Goal: Information Seeking & Learning: Learn about a topic

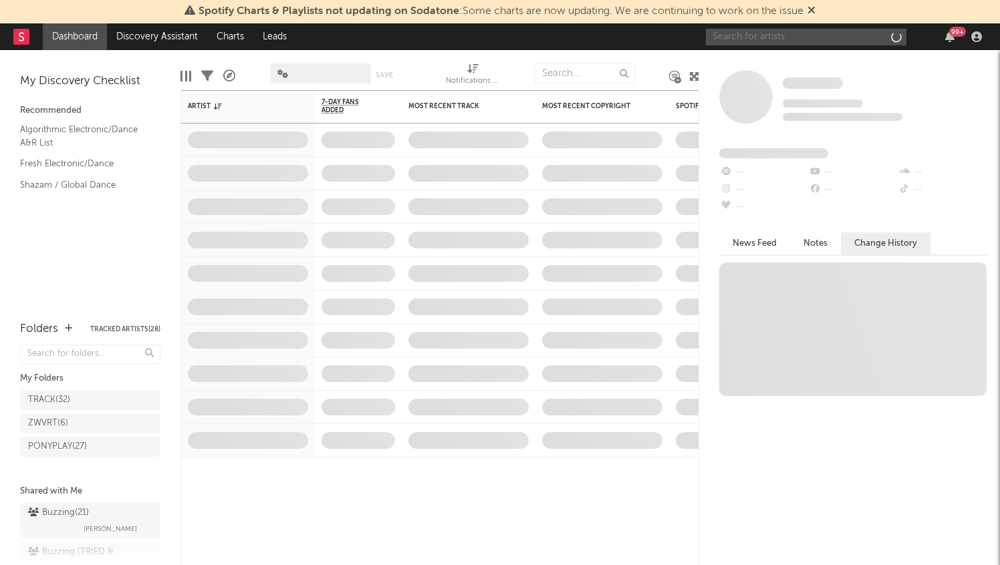
click at [783, 39] on input "text" at bounding box center [806, 37] width 201 height 17
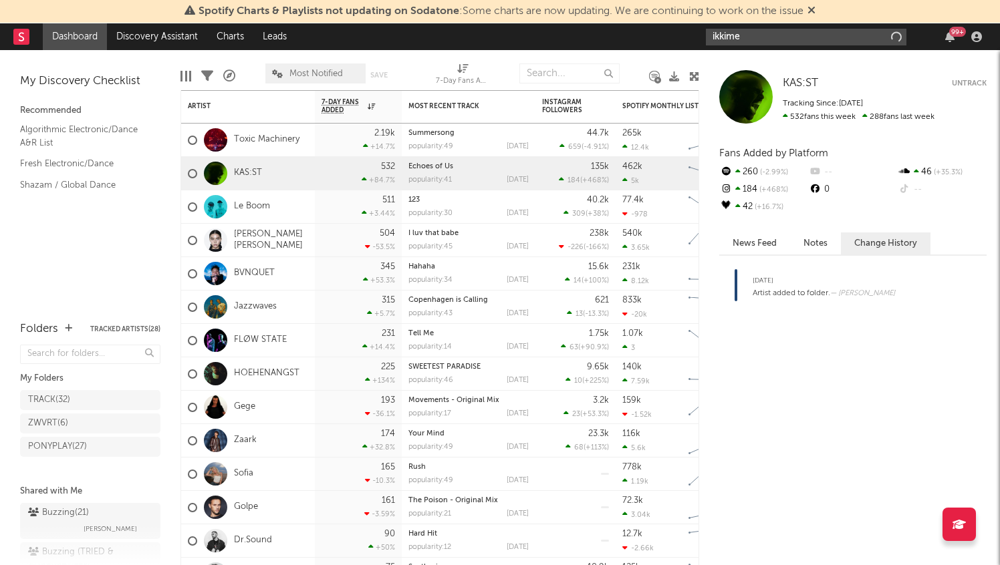
type input "ikkimel"
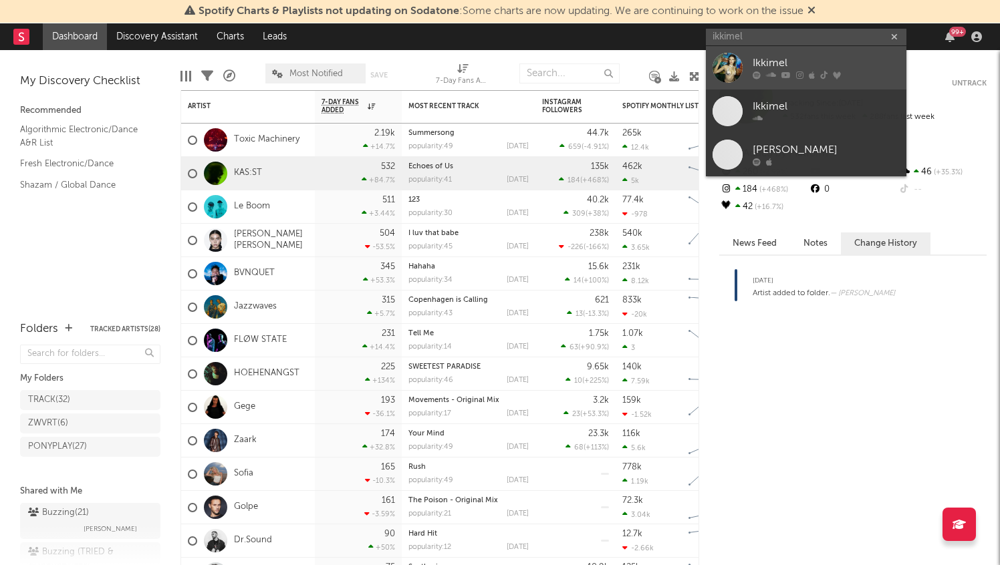
click at [827, 50] on link "Ikkimel" at bounding box center [806, 67] width 201 height 43
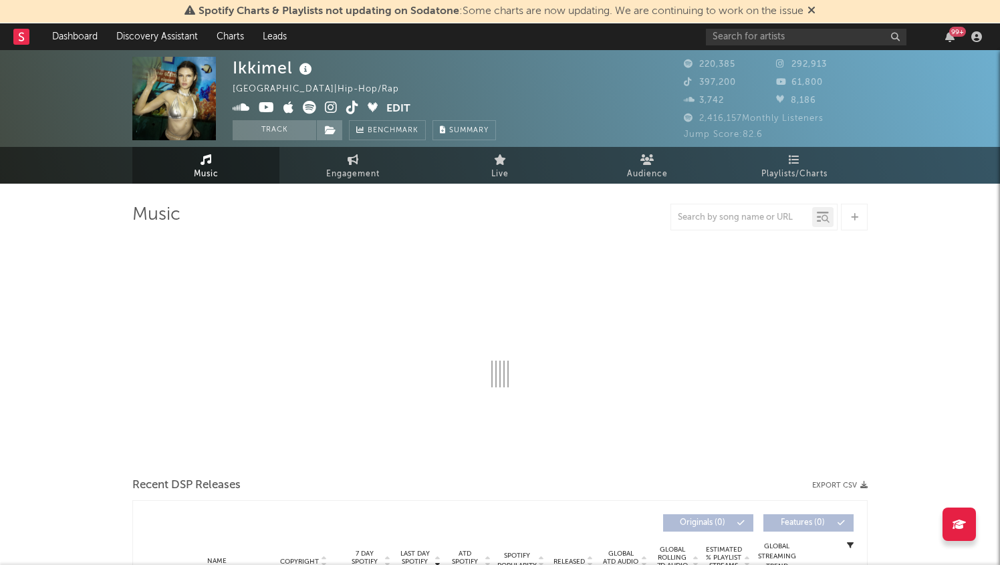
select select "6m"
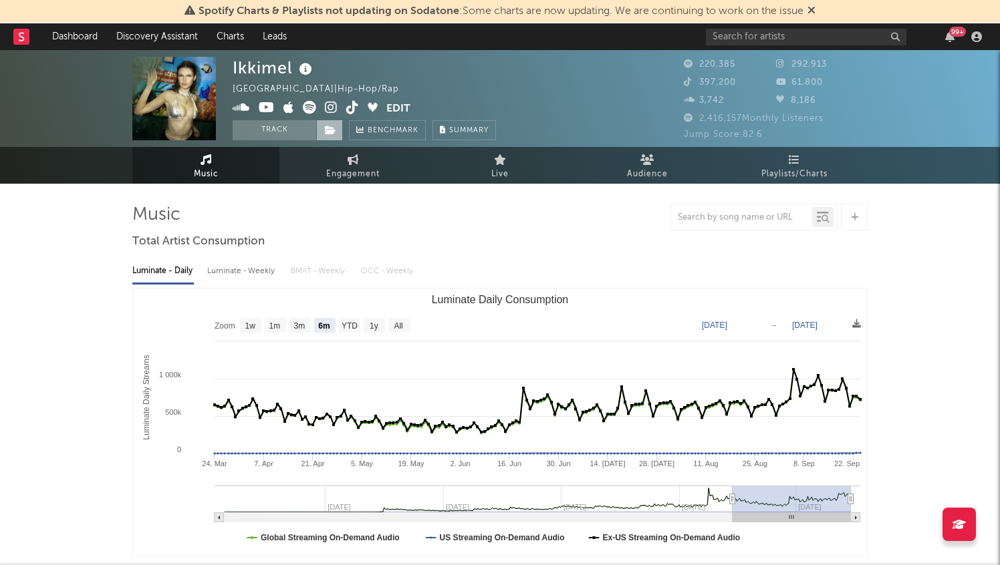
click at [334, 134] on icon at bounding box center [330, 130] width 11 height 9
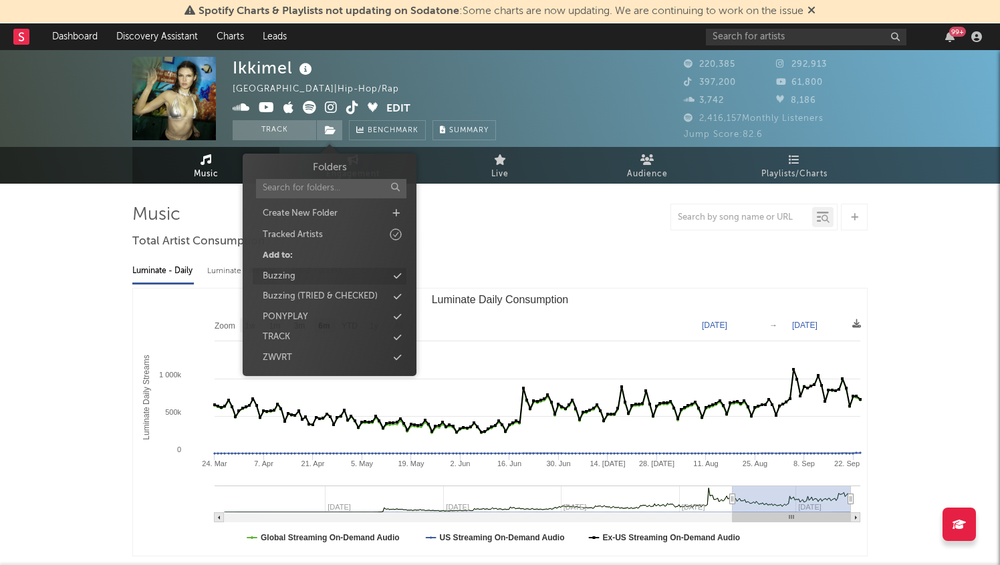
click at [331, 272] on div "Buzzing" at bounding box center [330, 276] width 154 height 17
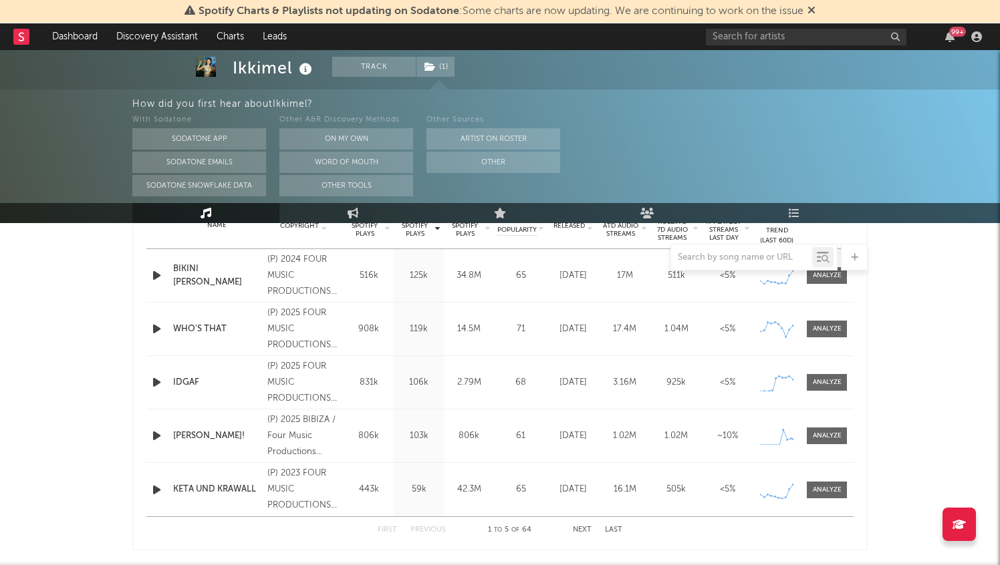
scroll to position [543, 0]
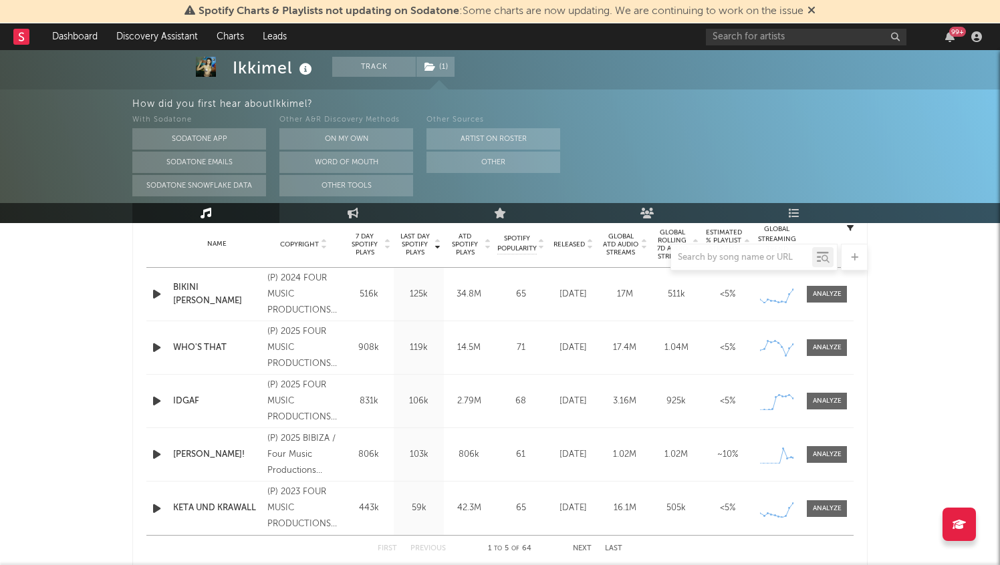
click at [154, 285] on div "Name BIKINI [PERSON_NAME] Copyright (P) 2024 FOUR MUSIC PRODUCTIONS GmbH a Sony…" at bounding box center [499, 294] width 707 height 53
click at [153, 292] on icon "button" at bounding box center [157, 294] width 14 height 17
click at [153, 292] on icon "button" at bounding box center [156, 294] width 13 height 17
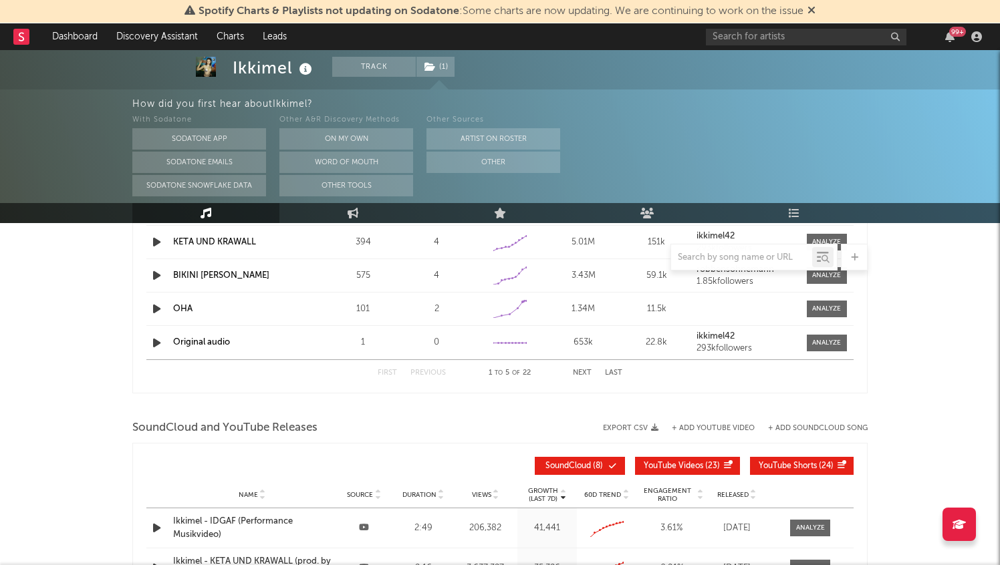
scroll to position [1199, 0]
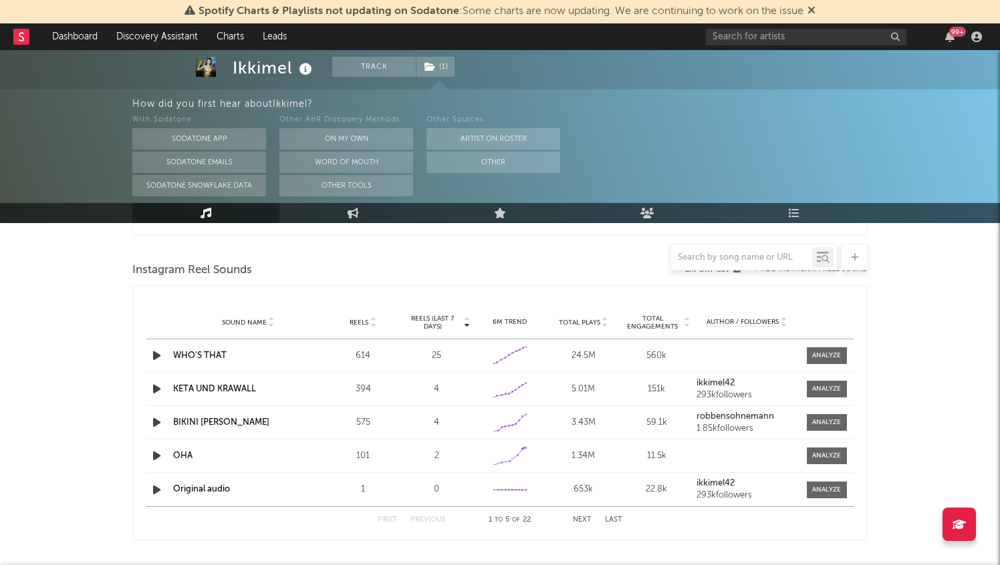
click at [158, 390] on icon "button" at bounding box center [157, 389] width 14 height 17
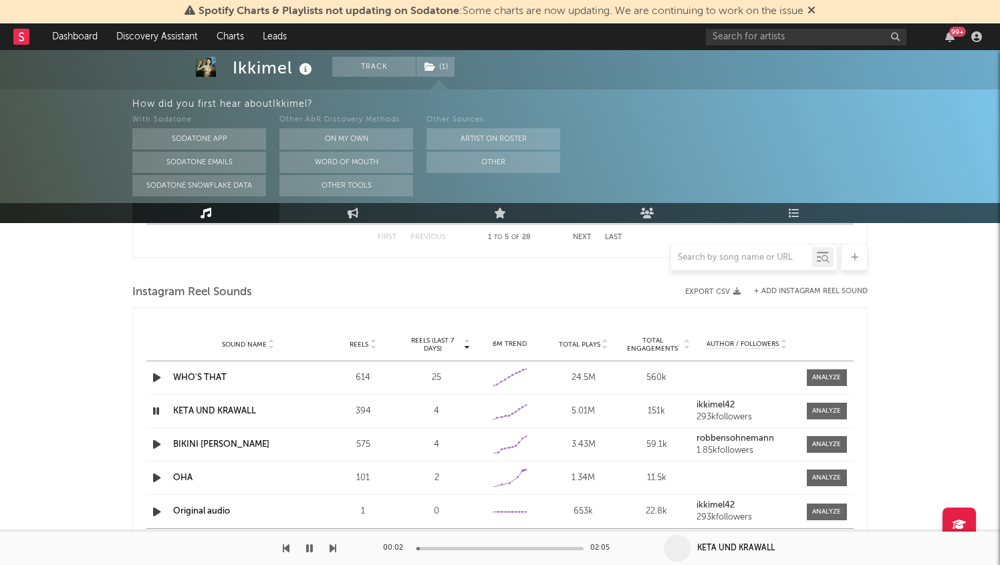
click at [448, 548] on div at bounding box center [499, 548] width 167 height 3
click at [154, 412] on icon "button" at bounding box center [156, 411] width 13 height 17
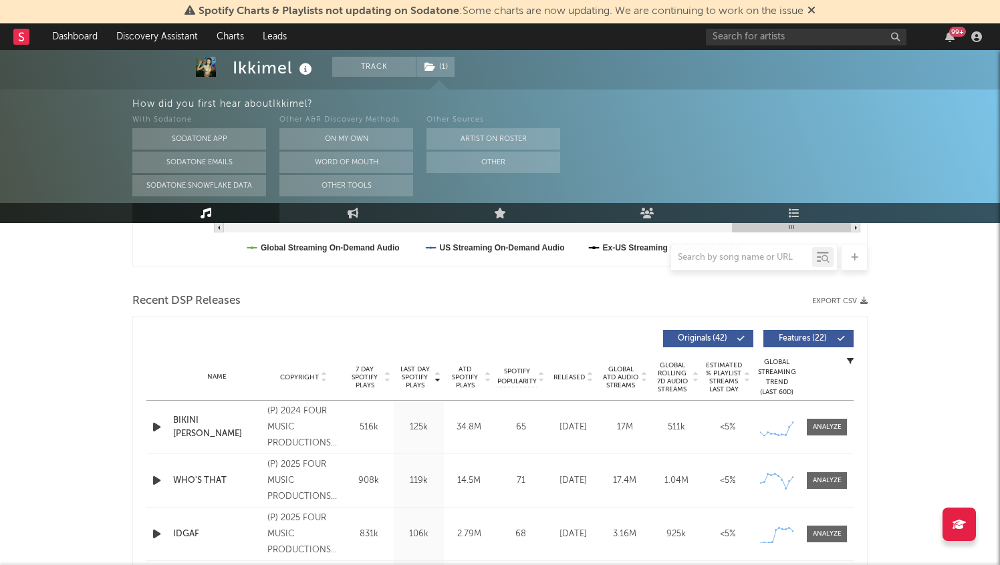
scroll to position [0, 0]
